Goal: Navigation & Orientation: Find specific page/section

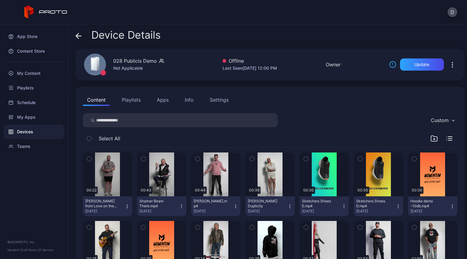
click at [221, 100] on div "Settings" at bounding box center [219, 99] width 19 height 7
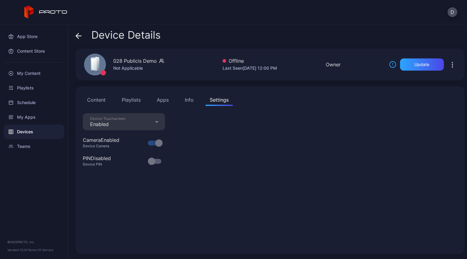
click at [160, 101] on button "Apps" at bounding box center [162, 100] width 20 height 12
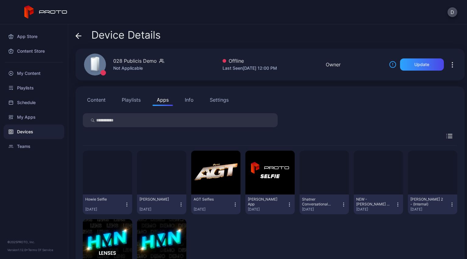
click at [230, 100] on button "Settings" at bounding box center [218, 100] width 27 height 12
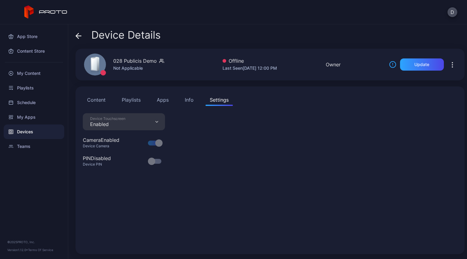
click at [157, 102] on button "Apps" at bounding box center [162, 100] width 20 height 12
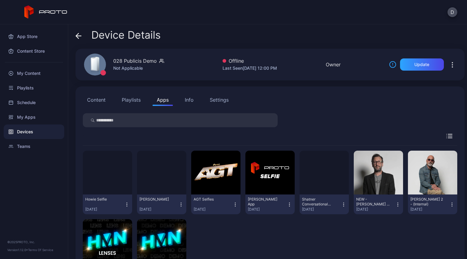
click at [101, 102] on button "Content" at bounding box center [96, 100] width 27 height 12
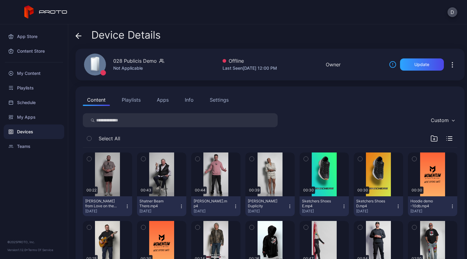
click at [127, 101] on button "Playlists" at bounding box center [130, 100] width 27 height 12
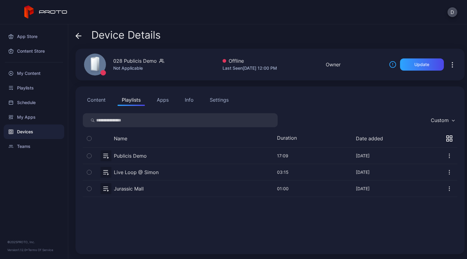
click at [157, 100] on button "Apps" at bounding box center [162, 100] width 20 height 12
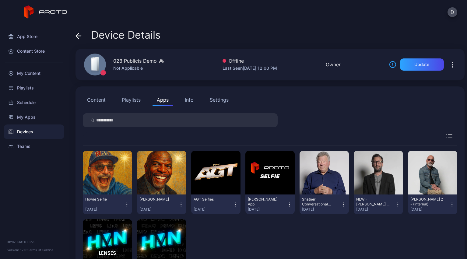
click at [108, 99] on button "Content" at bounding box center [96, 100] width 27 height 12
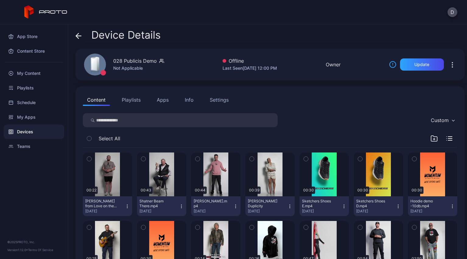
click at [210, 101] on div "Settings" at bounding box center [219, 99] width 19 height 7
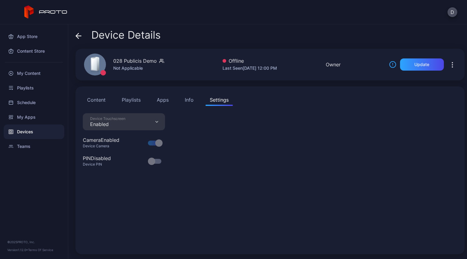
click at [80, 37] on icon at bounding box center [78, 36] width 6 height 6
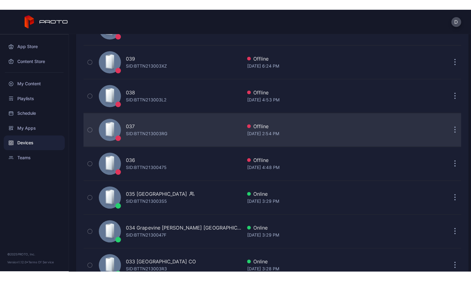
scroll to position [262, 0]
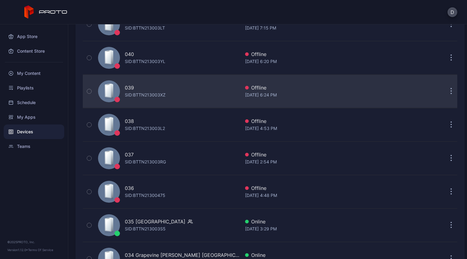
click at [164, 94] on div "SID: BTTN213003XZ" at bounding box center [145, 94] width 41 height 7
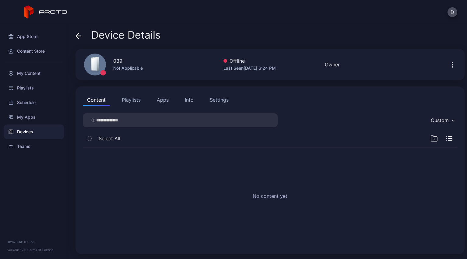
click at [216, 99] on div "Settings" at bounding box center [219, 99] width 19 height 7
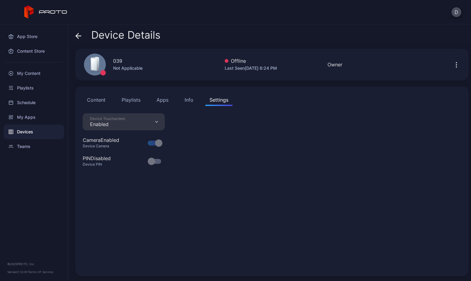
click at [30, 131] on div "Devices" at bounding box center [34, 131] width 61 height 15
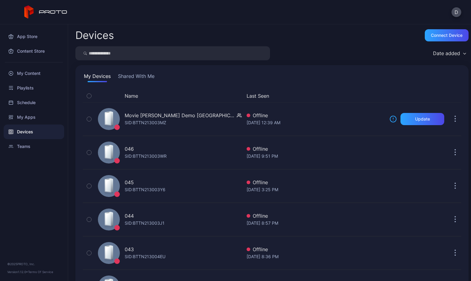
scroll to position [262, 0]
